Goal: Transaction & Acquisition: Purchase product/service

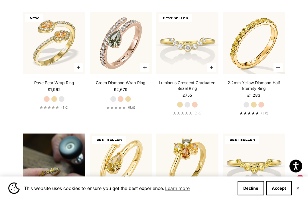
scroll to position [287, 0]
click at [254, 108] on label "Yellow Gold" at bounding box center [253, 104] width 6 height 6
click at [246, 108] on label "White Gold" at bounding box center [246, 104] width 6 height 6
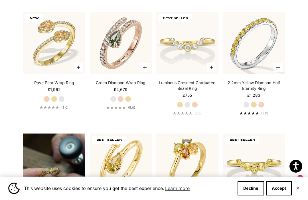
click at [261, 53] on img at bounding box center [254, 43] width 68 height 68
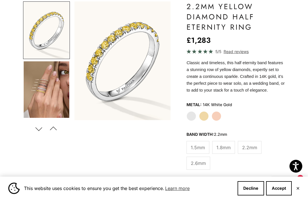
scroll to position [66, 0]
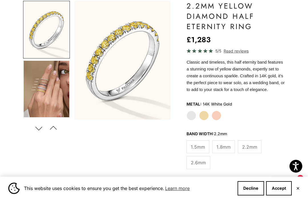
click at [199, 144] on span "1.5mm" at bounding box center [198, 146] width 14 height 7
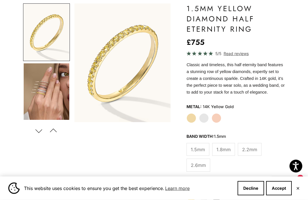
scroll to position [63, 0]
click at [201, 115] on label "White Gold" at bounding box center [204, 118] width 10 height 10
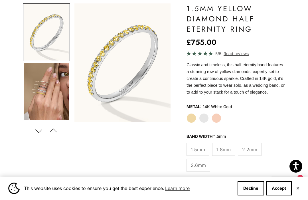
click at [215, 116] on label "Rose Gold" at bounding box center [216, 118] width 10 height 10
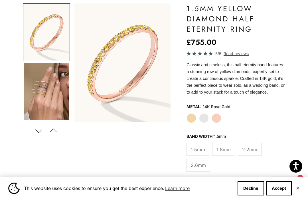
click at [189, 117] on label "Yellow Gold" at bounding box center [191, 118] width 10 height 10
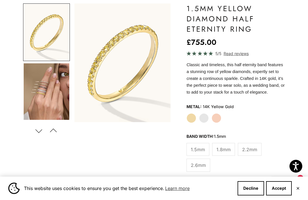
click at [249, 151] on span "2.2mm" at bounding box center [249, 149] width 15 height 7
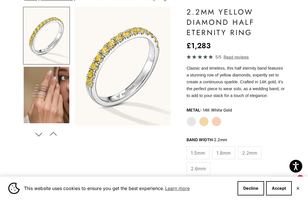
scroll to position [60, 0]
click at [199, 167] on span "2.6mm" at bounding box center [198, 168] width 15 height 7
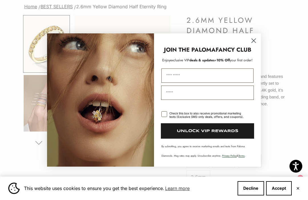
scroll to position [81, 0]
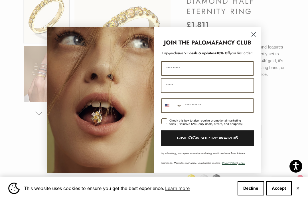
click at [254, 39] on circle "Close dialog" at bounding box center [253, 33] width 9 height 9
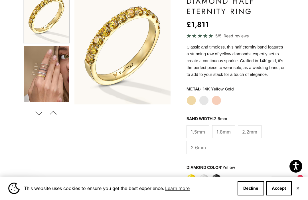
click at [252, 127] on label "2.2mm" at bounding box center [250, 131] width 24 height 13
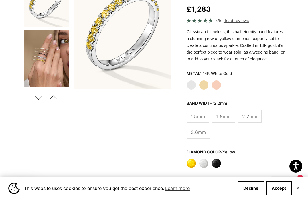
scroll to position [96, 0]
click at [204, 81] on label "Yellow Gold" at bounding box center [204, 85] width 10 height 10
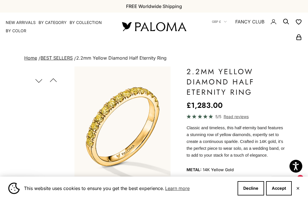
click at [52, 24] on summary "By Category" at bounding box center [52, 23] width 28 height 6
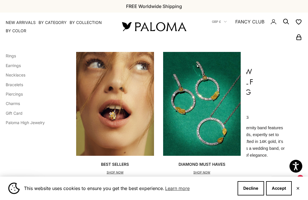
click at [12, 57] on link "Rings" at bounding box center [11, 55] width 10 height 5
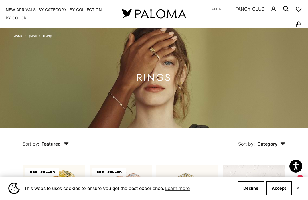
scroll to position [13, 0]
click at [250, 195] on button "Decline" at bounding box center [250, 188] width 26 height 14
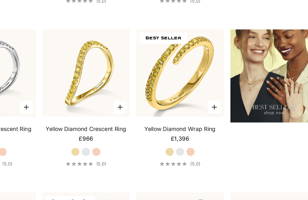
scroll to position [614, 0]
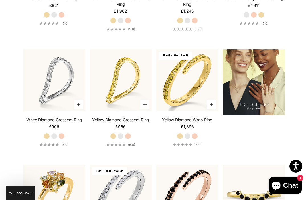
click at [191, 93] on img at bounding box center [187, 80] width 68 height 68
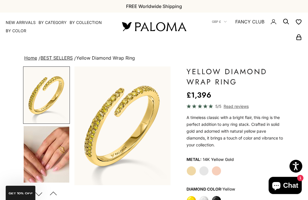
click at [131, 124] on img "Item 1 of 15" at bounding box center [122, 125] width 96 height 118
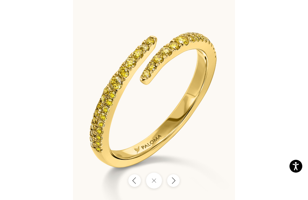
click at [175, 180] on icon "Next" at bounding box center [173, 180] width 3 height 6
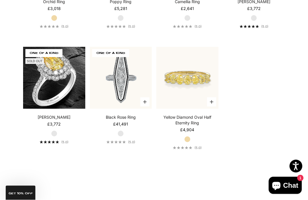
scroll to position [2059, 0]
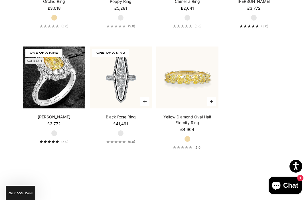
click at [195, 103] on img at bounding box center [187, 77] width 68 height 68
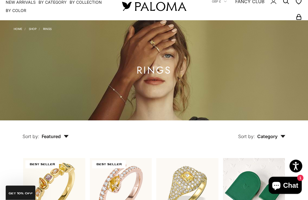
scroll to position [0, 0]
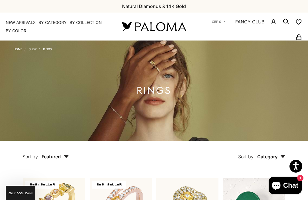
click at [53, 23] on summary "By Category" at bounding box center [52, 23] width 28 height 6
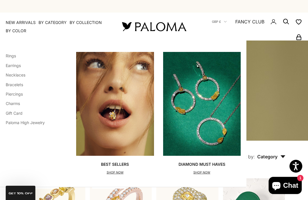
click at [16, 84] on link "Bracelets" at bounding box center [14, 84] width 17 height 5
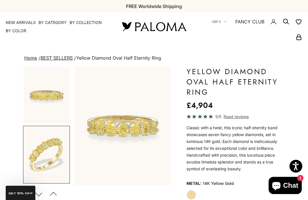
scroll to position [0, 103]
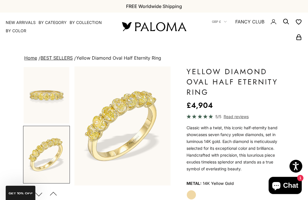
click at [130, 128] on img "Item 2 of 11" at bounding box center [122, 125] width 96 height 118
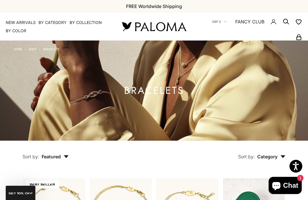
click at [51, 24] on summary "By Category" at bounding box center [52, 23] width 28 height 6
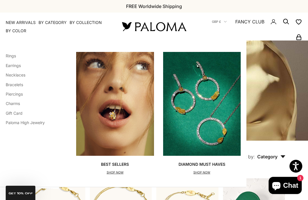
click at [17, 76] on link "Necklaces" at bounding box center [16, 74] width 20 height 5
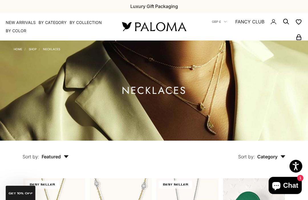
click at [54, 22] on summary "By Category" at bounding box center [52, 23] width 28 height 6
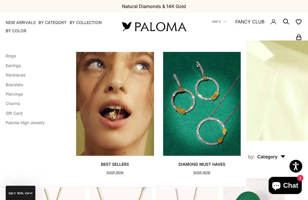
click at [17, 66] on link "Earrings" at bounding box center [13, 65] width 15 height 5
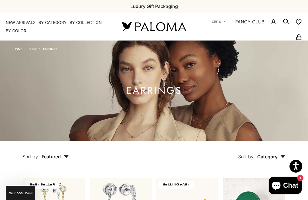
click at [54, 21] on summary "By Category" at bounding box center [52, 23] width 28 height 6
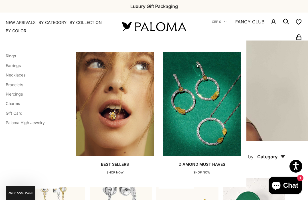
click at [12, 57] on link "Rings" at bounding box center [11, 55] width 10 height 5
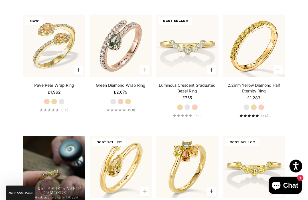
scroll to position [285, 0]
click at [252, 68] on img at bounding box center [254, 46] width 68 height 68
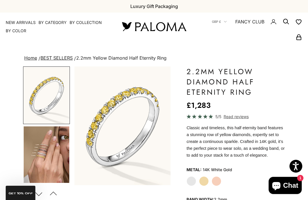
click at [202, 181] on label "Yellow Gold" at bounding box center [204, 181] width 10 height 10
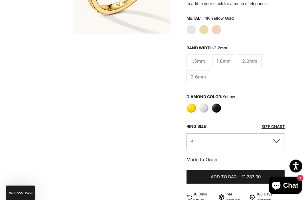
scroll to position [157, 0]
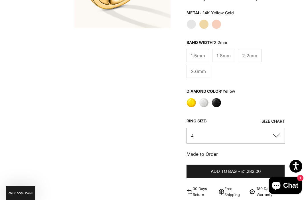
click at [277, 135] on button "4" at bounding box center [235, 136] width 98 height 16
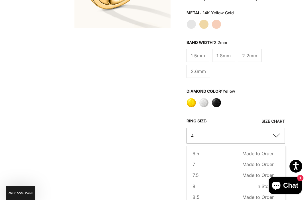
scroll to position [56, 0]
click at [195, 184] on span "8" at bounding box center [193, 186] width 3 height 7
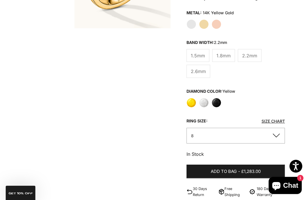
click at [252, 171] on span "£1,283.00" at bounding box center [250, 171] width 19 height 7
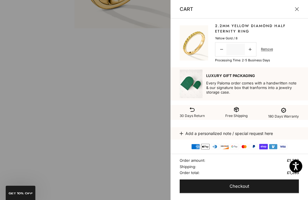
click at [240, 190] on span "Checkout" at bounding box center [239, 186] width 20 height 7
